Goal: Book appointment/travel/reservation

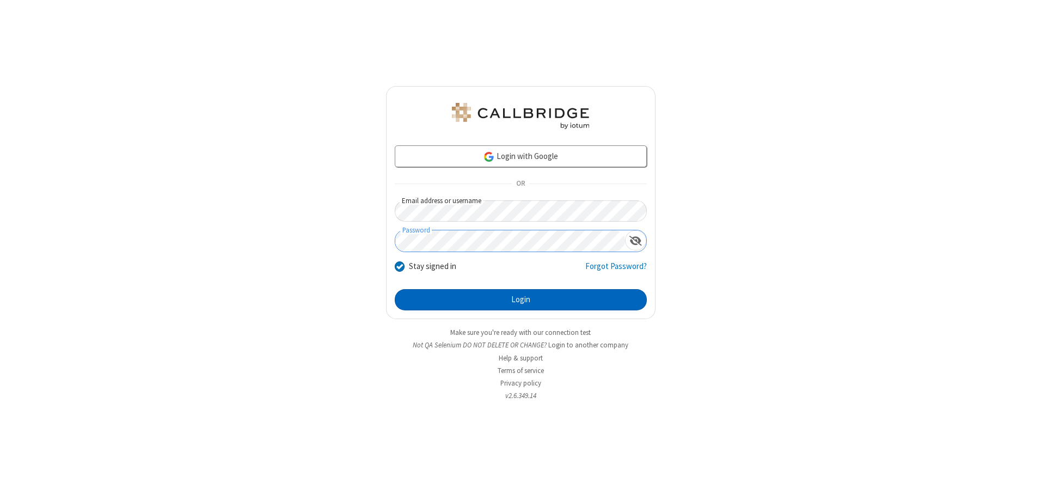
click at [521, 300] on button "Login" at bounding box center [521, 300] width 252 height 22
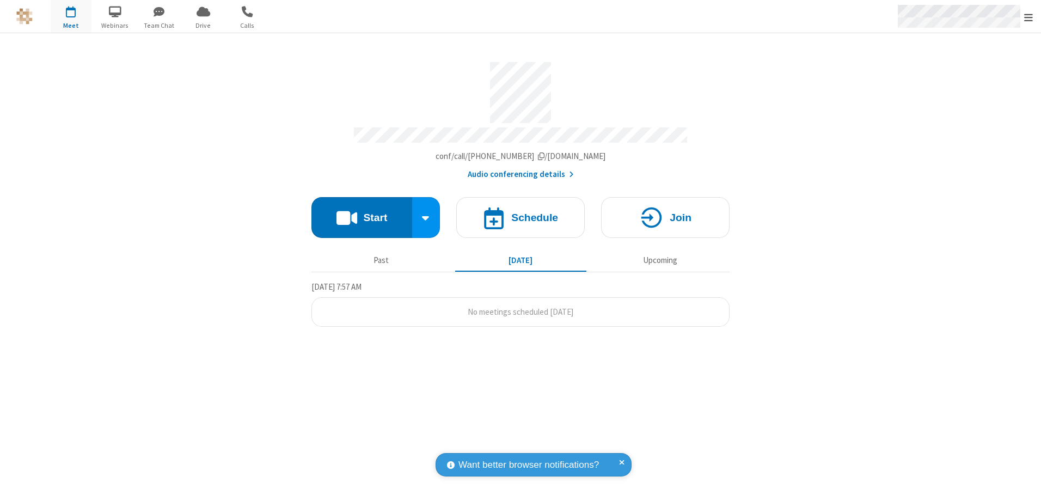
click at [1029, 17] on span "Open menu" at bounding box center [1029, 17] width 9 height 11
click at [71, 16] on span "button" at bounding box center [71, 11] width 41 height 19
click at [521, 214] on h4 "Schedule" at bounding box center [534, 217] width 47 height 10
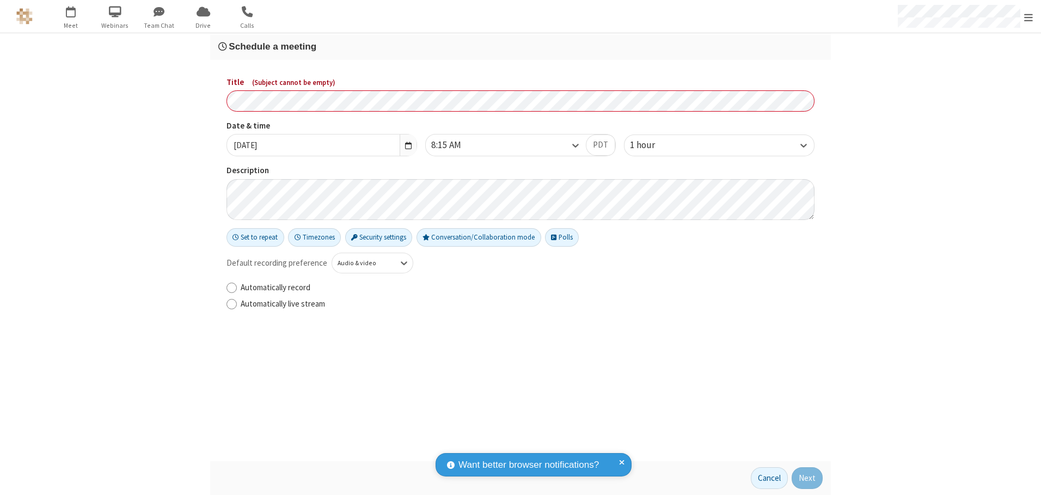
click at [521, 46] on h3 "Schedule a meeting" at bounding box center [520, 46] width 605 height 10
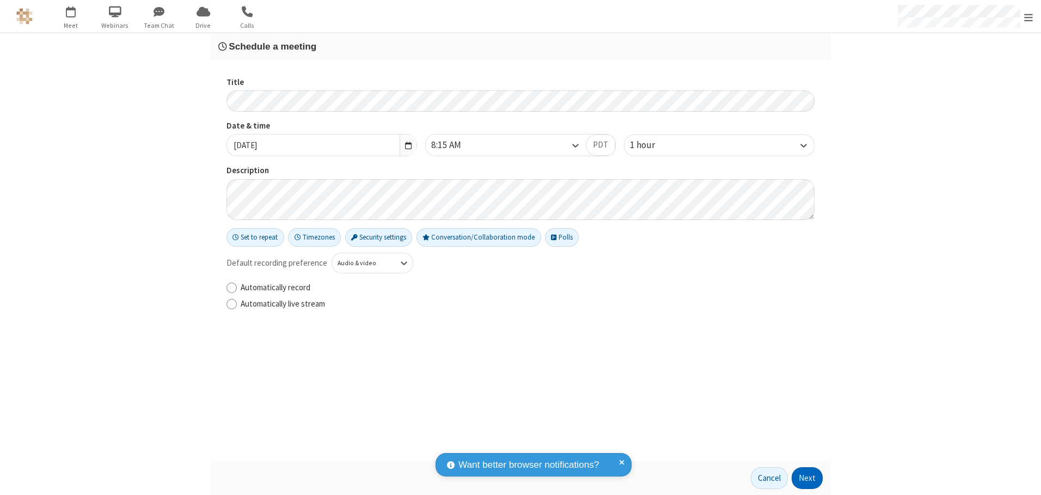
click at [808, 478] on button "Next" at bounding box center [807, 478] width 31 height 22
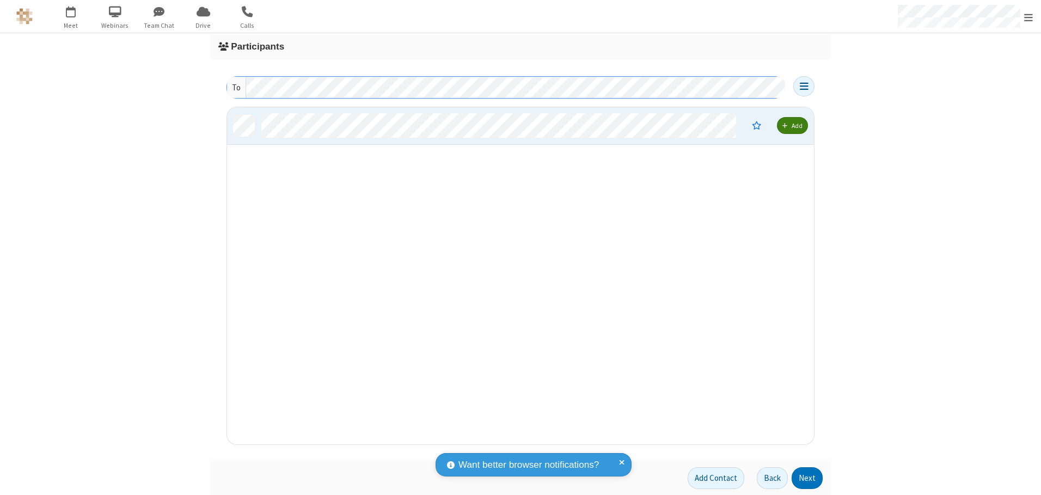
scroll to position [329, 579]
click at [808, 478] on button "Next" at bounding box center [807, 478] width 31 height 22
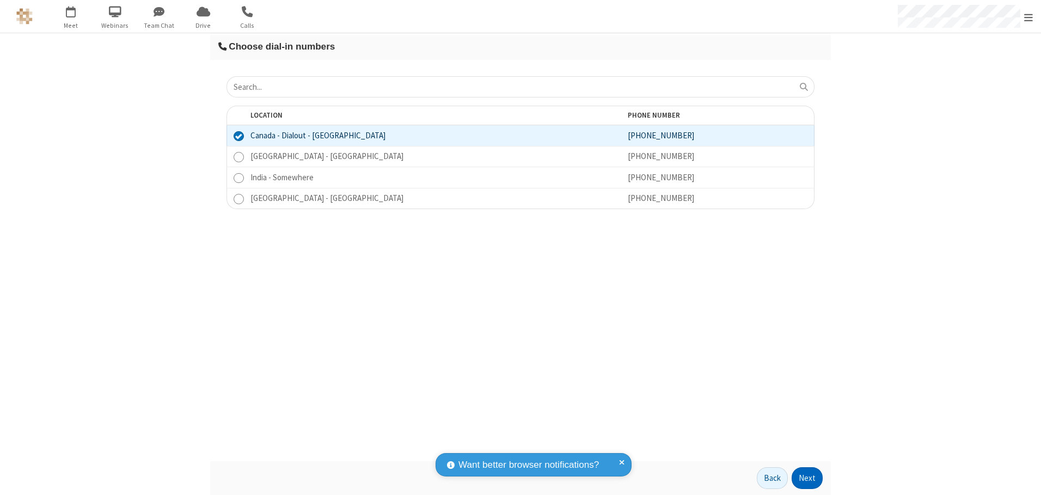
click at [808, 478] on button "Next" at bounding box center [807, 478] width 31 height 22
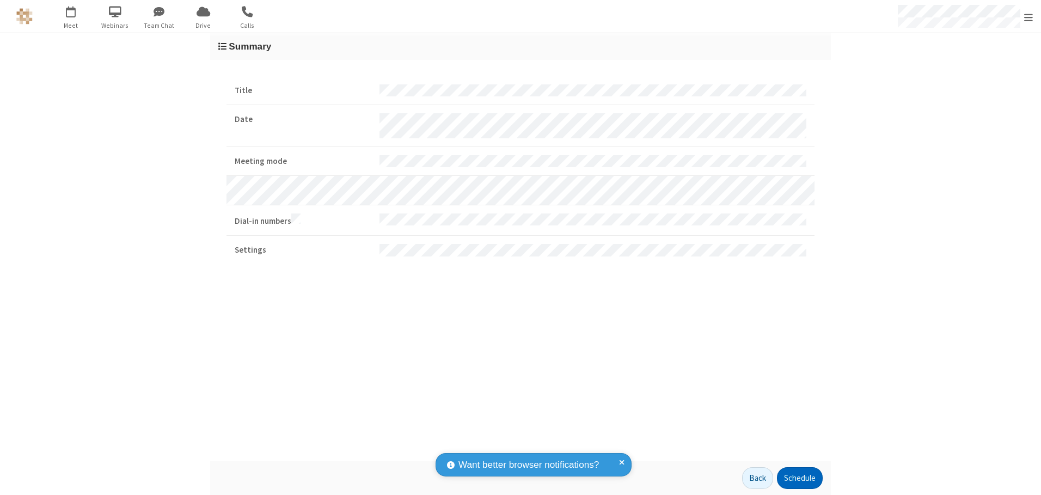
click at [800, 478] on button "Schedule" at bounding box center [800, 478] width 46 height 22
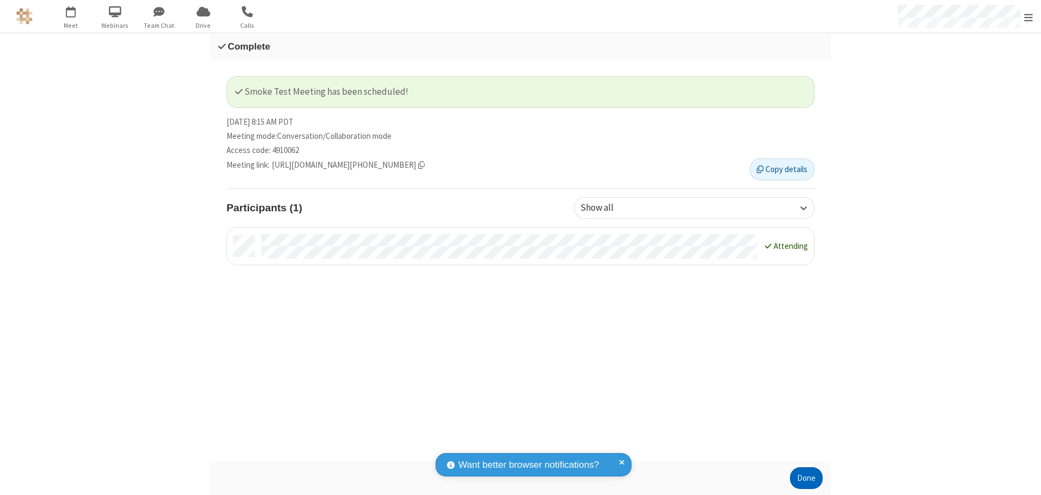
click at [807, 478] on button "Done" at bounding box center [806, 478] width 33 height 22
